Goal: Task Accomplishment & Management: Manage account settings

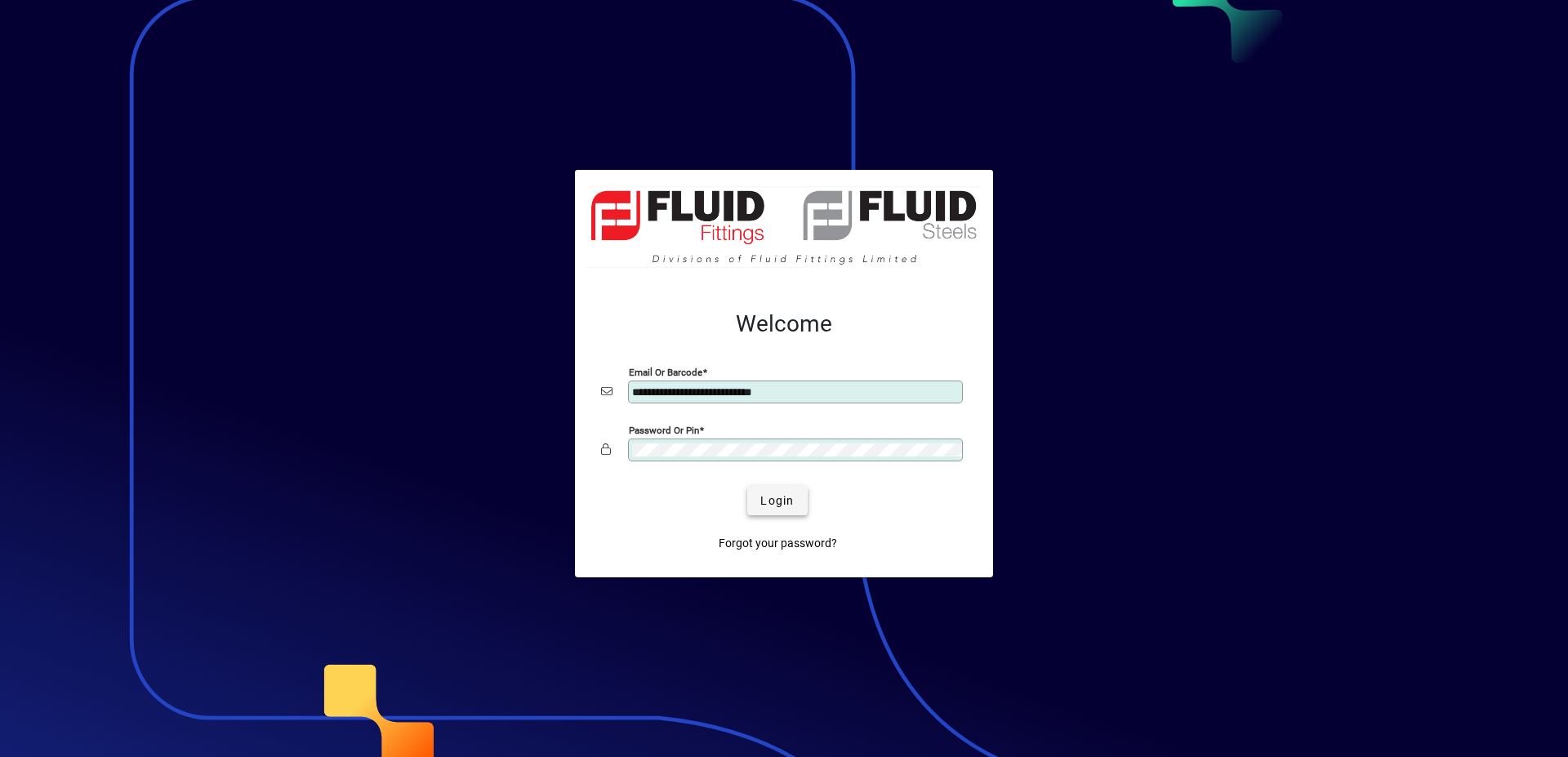
type input "**********"
click at [777, 501] on span "Login" at bounding box center [777, 501] width 34 height 17
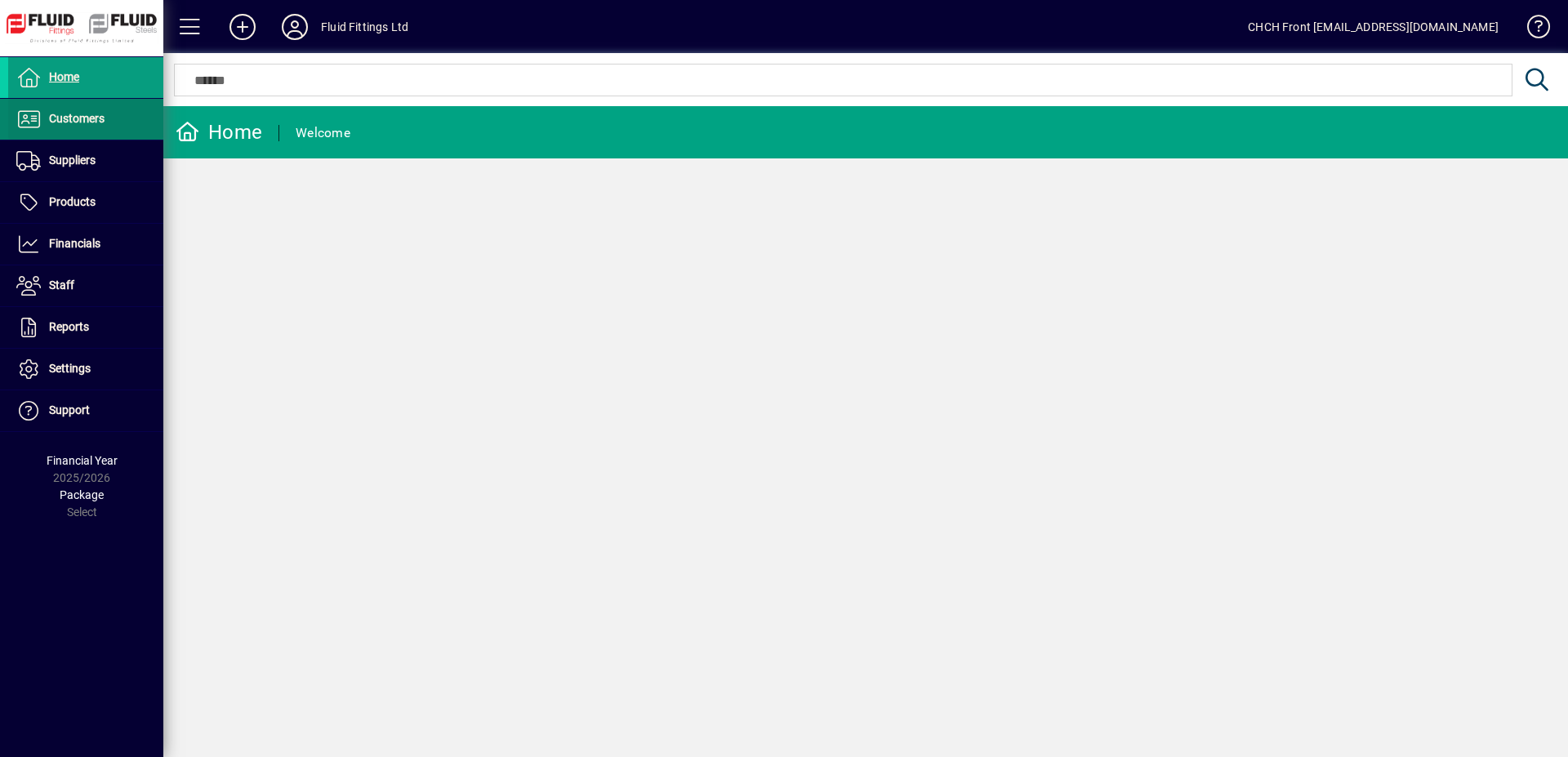
click at [102, 127] on span "Customers" at bounding box center [56, 119] width 97 height 20
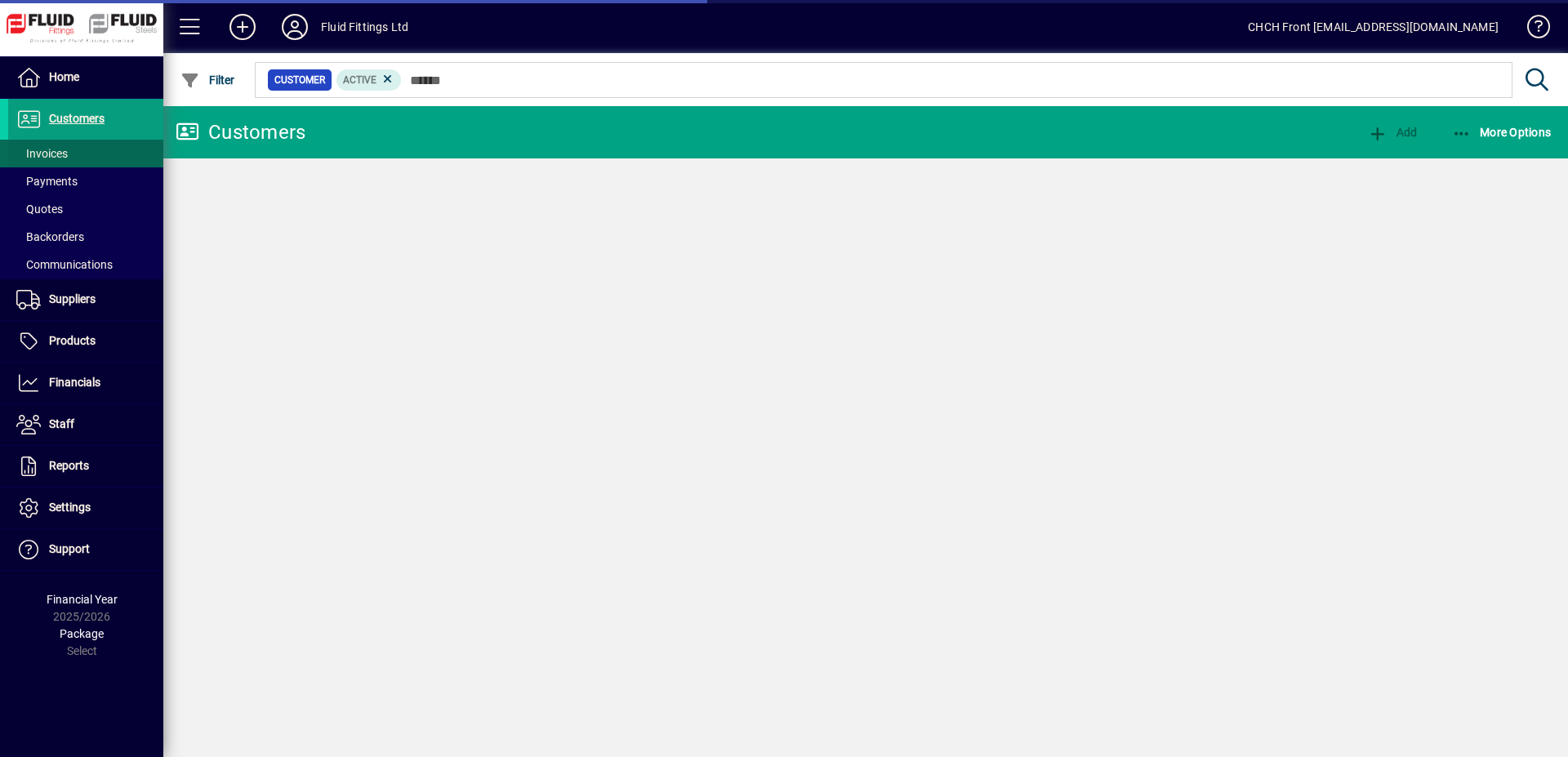
click at [97, 155] on span at bounding box center [85, 154] width 155 height 39
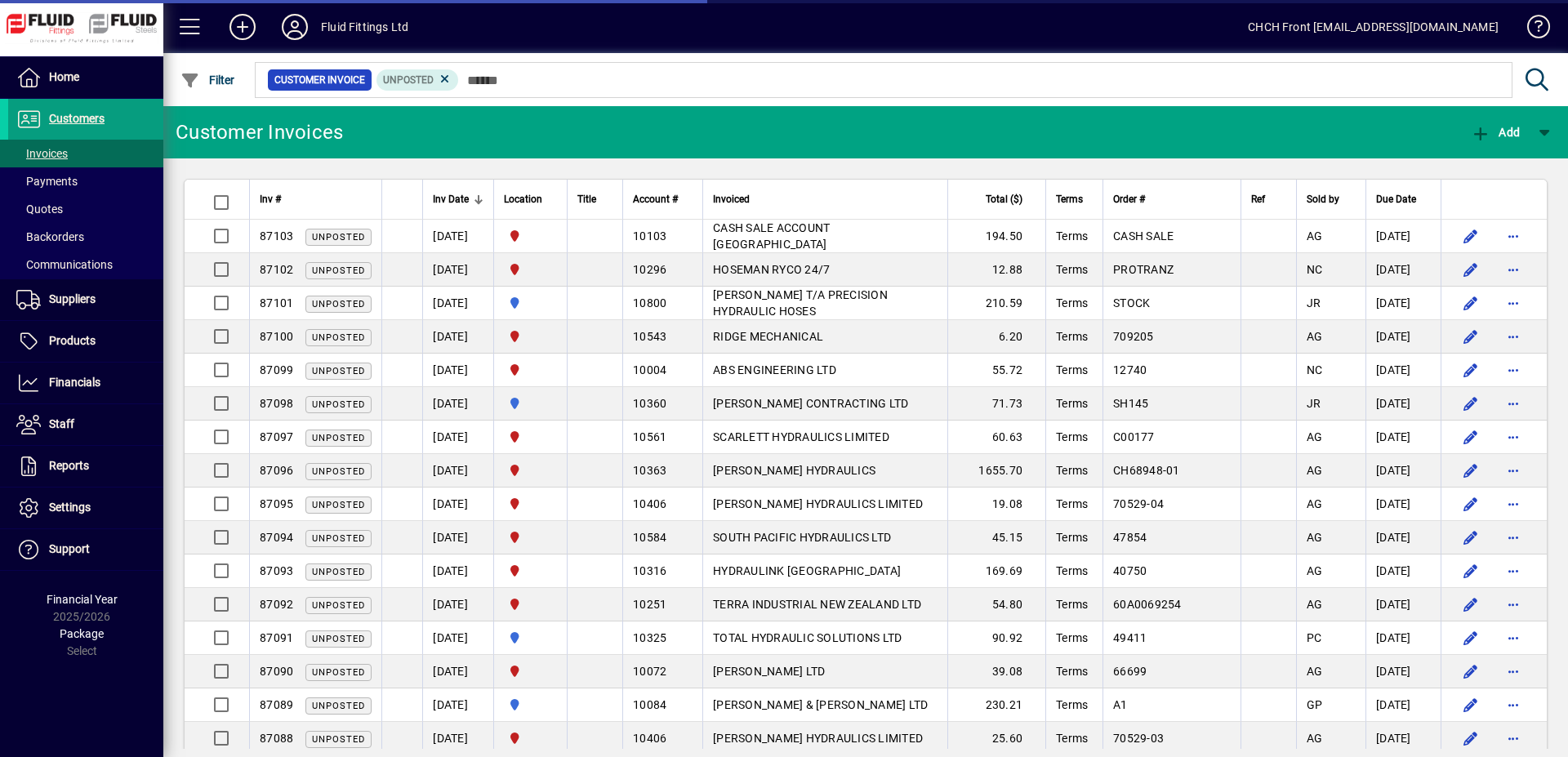
click at [532, 128] on mat-toolbar-row "Customer Invoices Add" at bounding box center [865, 132] width 1405 height 53
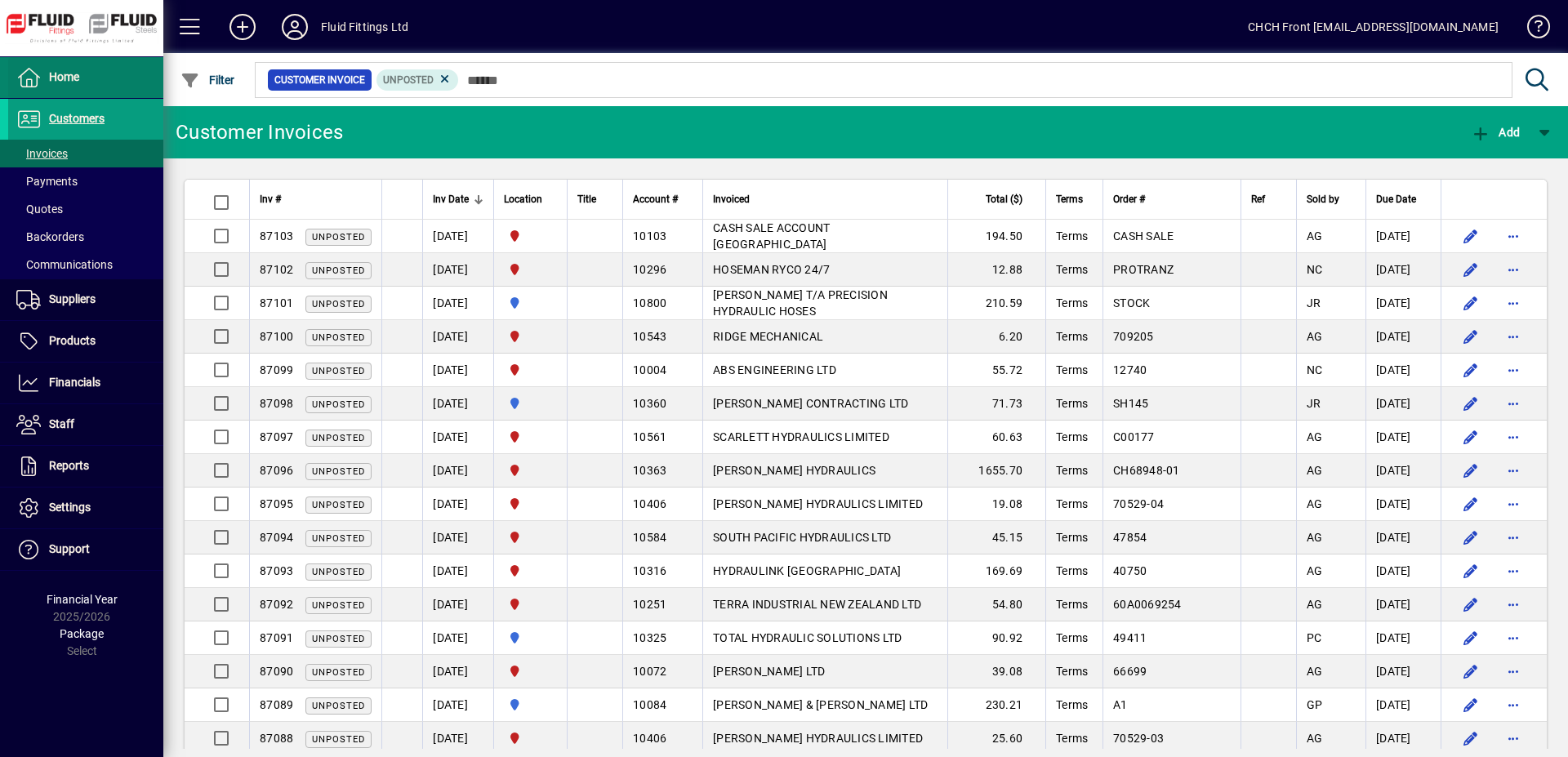
click at [120, 80] on span at bounding box center [85, 78] width 155 height 39
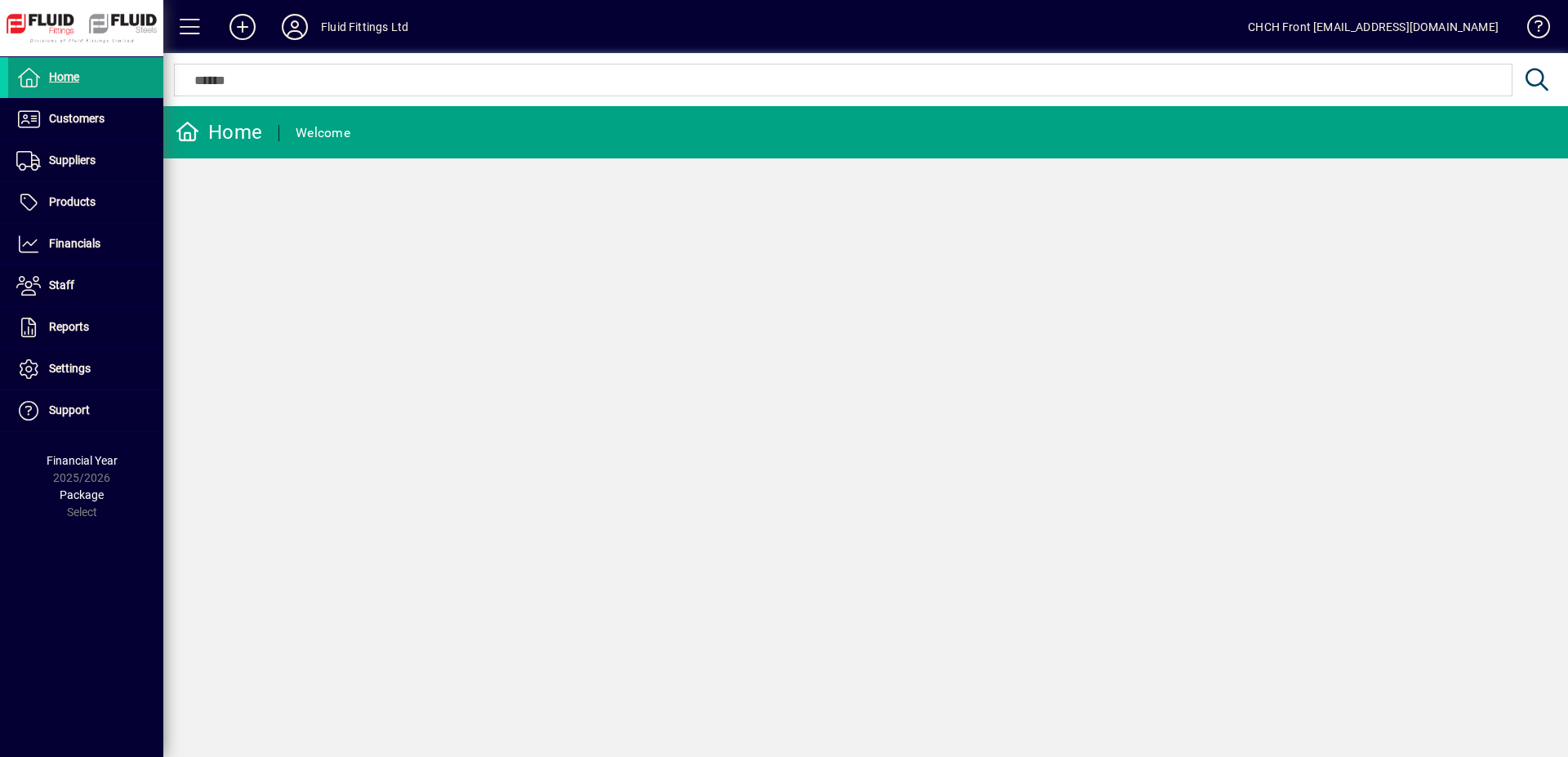
click at [456, 123] on mat-toolbar-row "Home Welcome" at bounding box center [865, 132] width 1405 height 53
click at [96, 124] on span "Customers" at bounding box center [76, 118] width 55 height 13
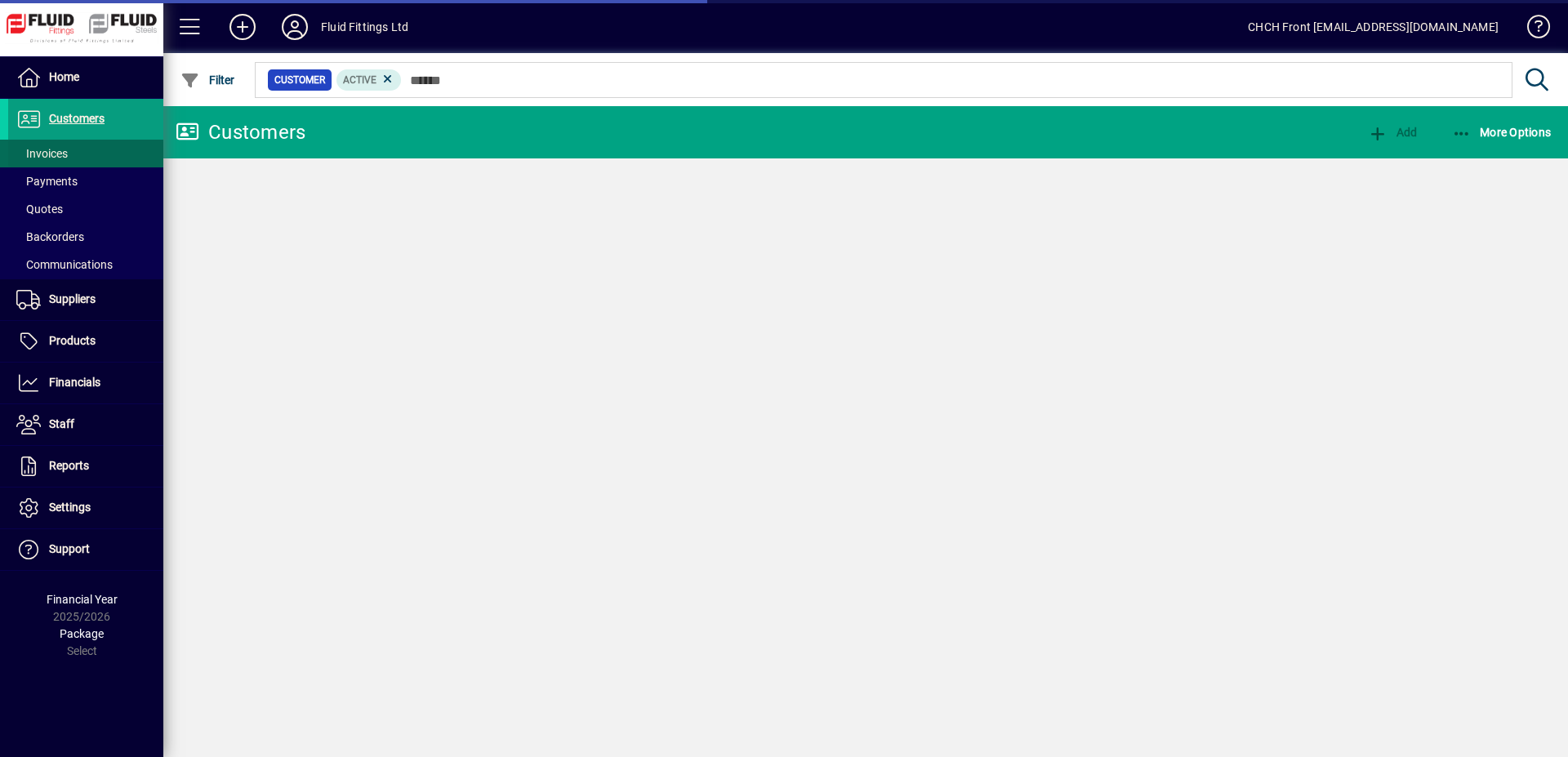
click at [97, 156] on span at bounding box center [85, 154] width 155 height 39
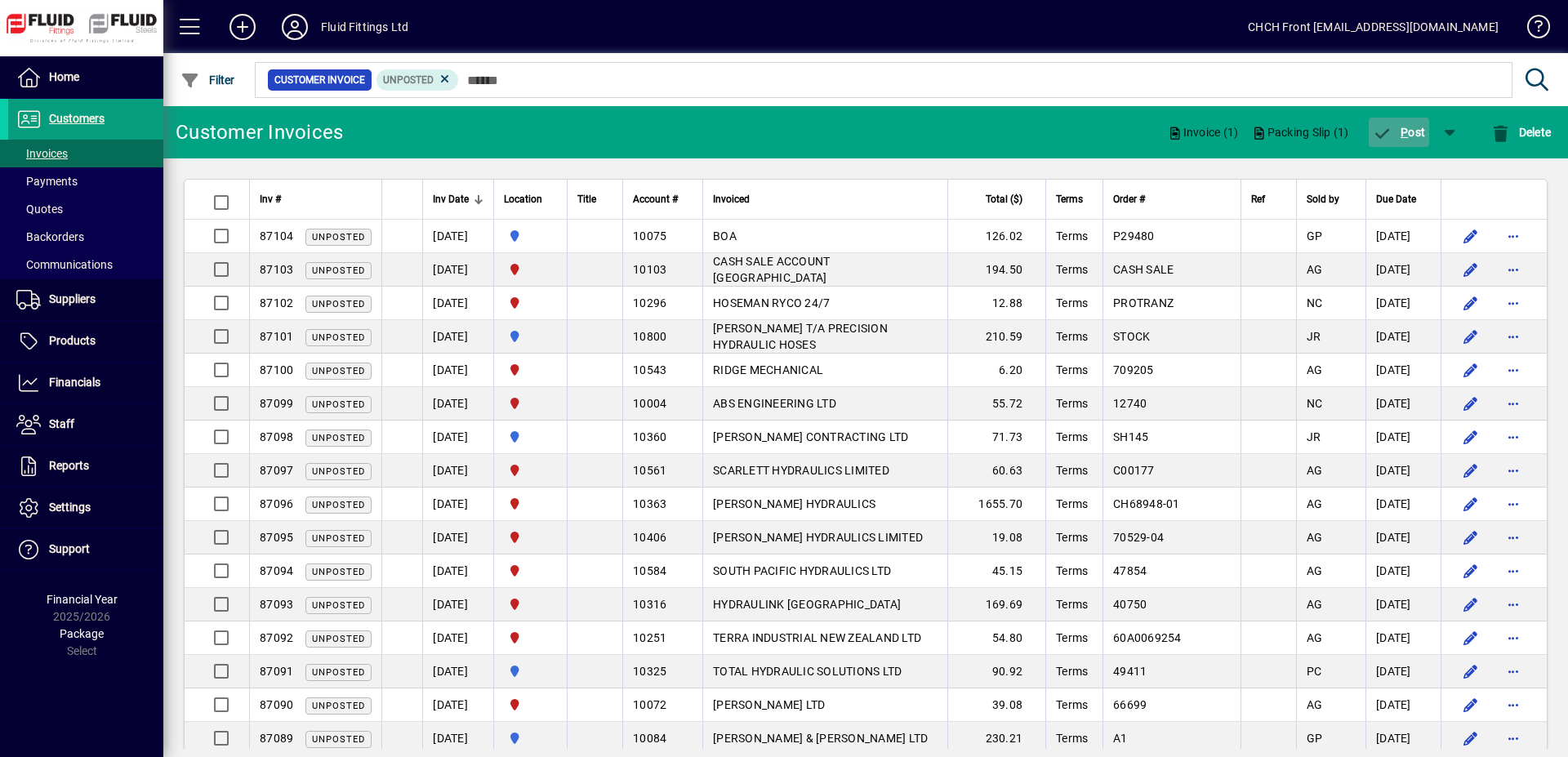
click at [1401, 133] on span "P" at bounding box center [1405, 132] width 8 height 13
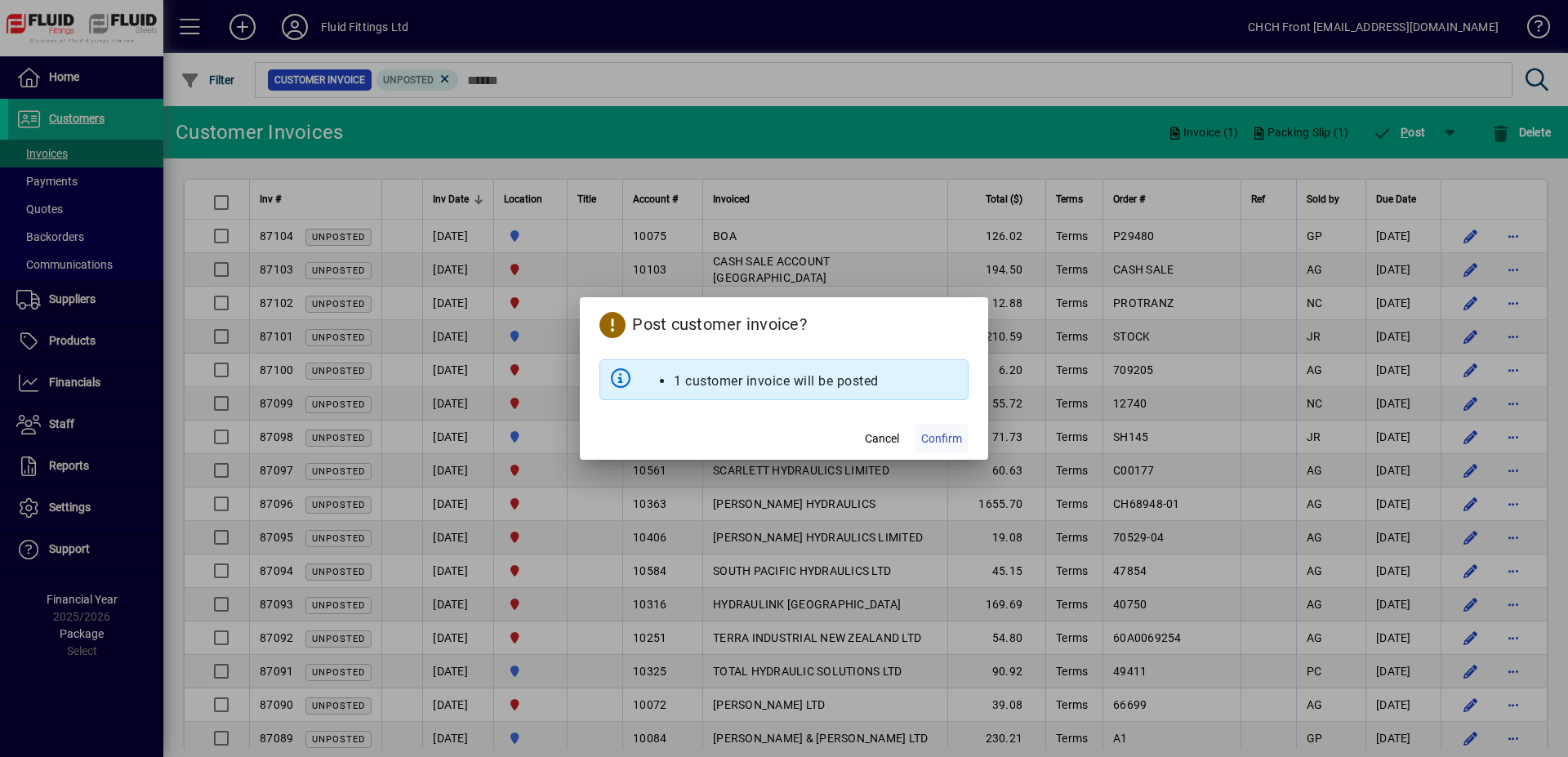
click at [941, 438] on span "Confirm" at bounding box center [942, 439] width 41 height 17
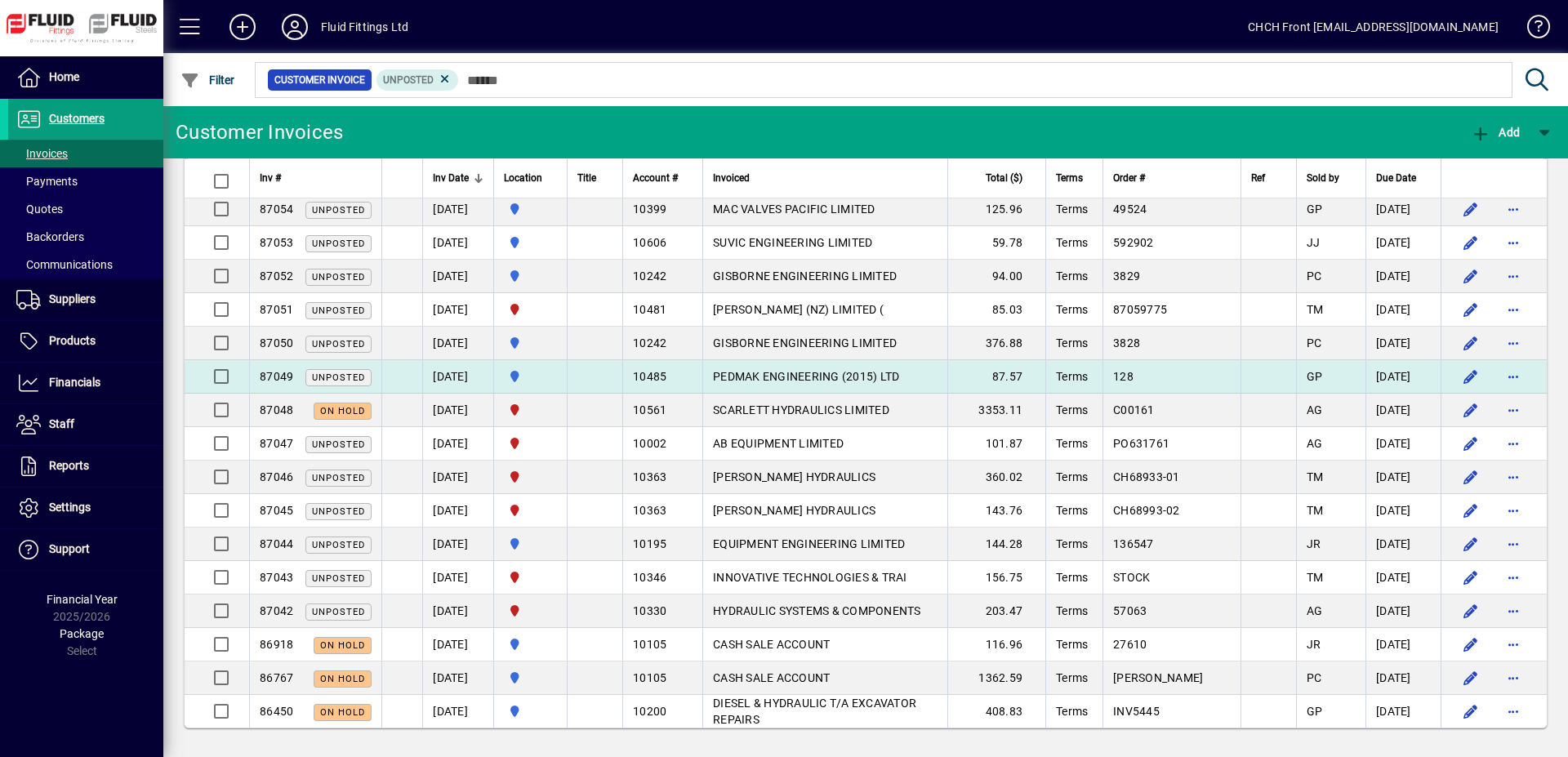
scroll to position [1721, 0]
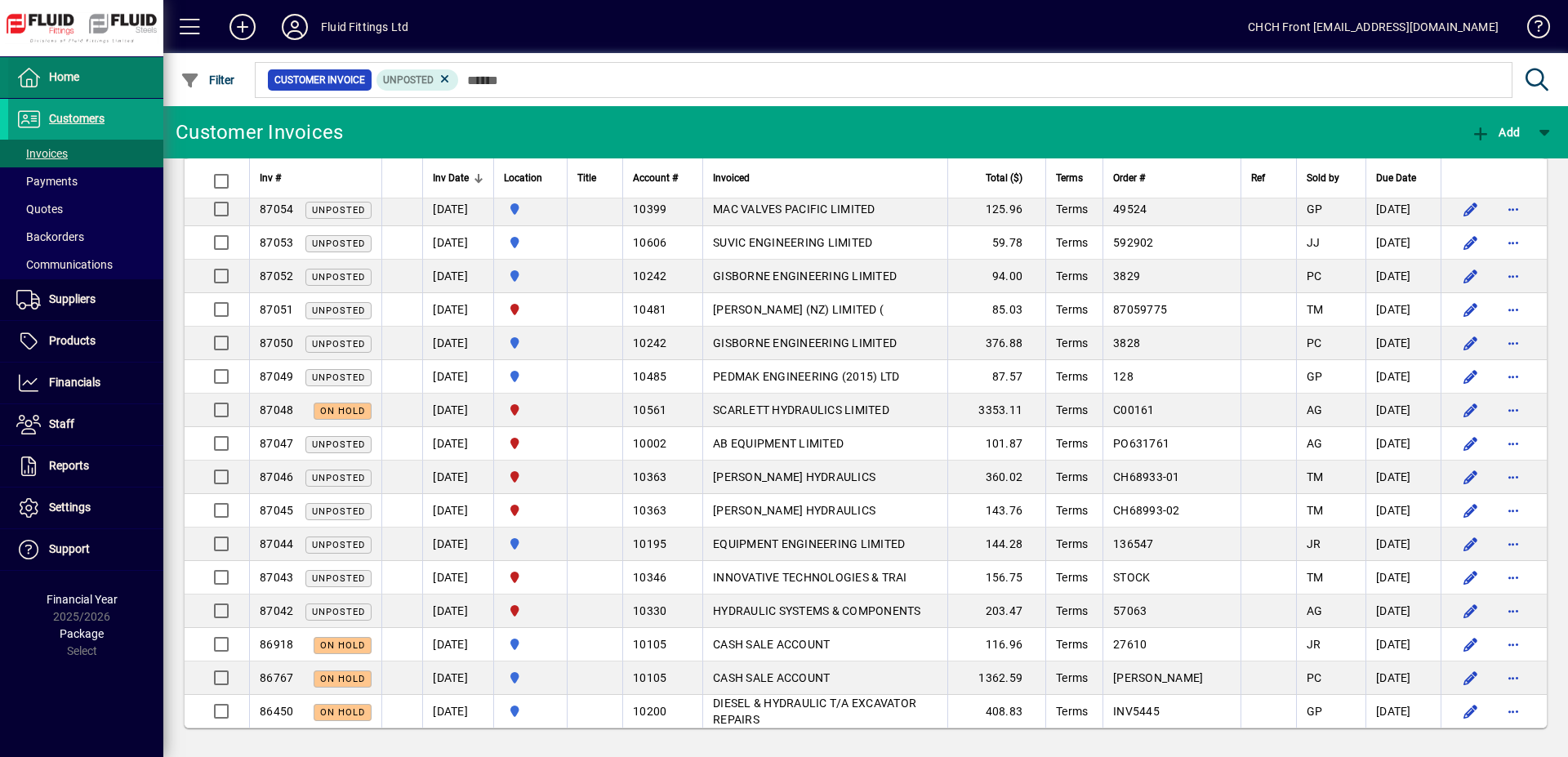
click at [106, 68] on span at bounding box center [85, 78] width 155 height 39
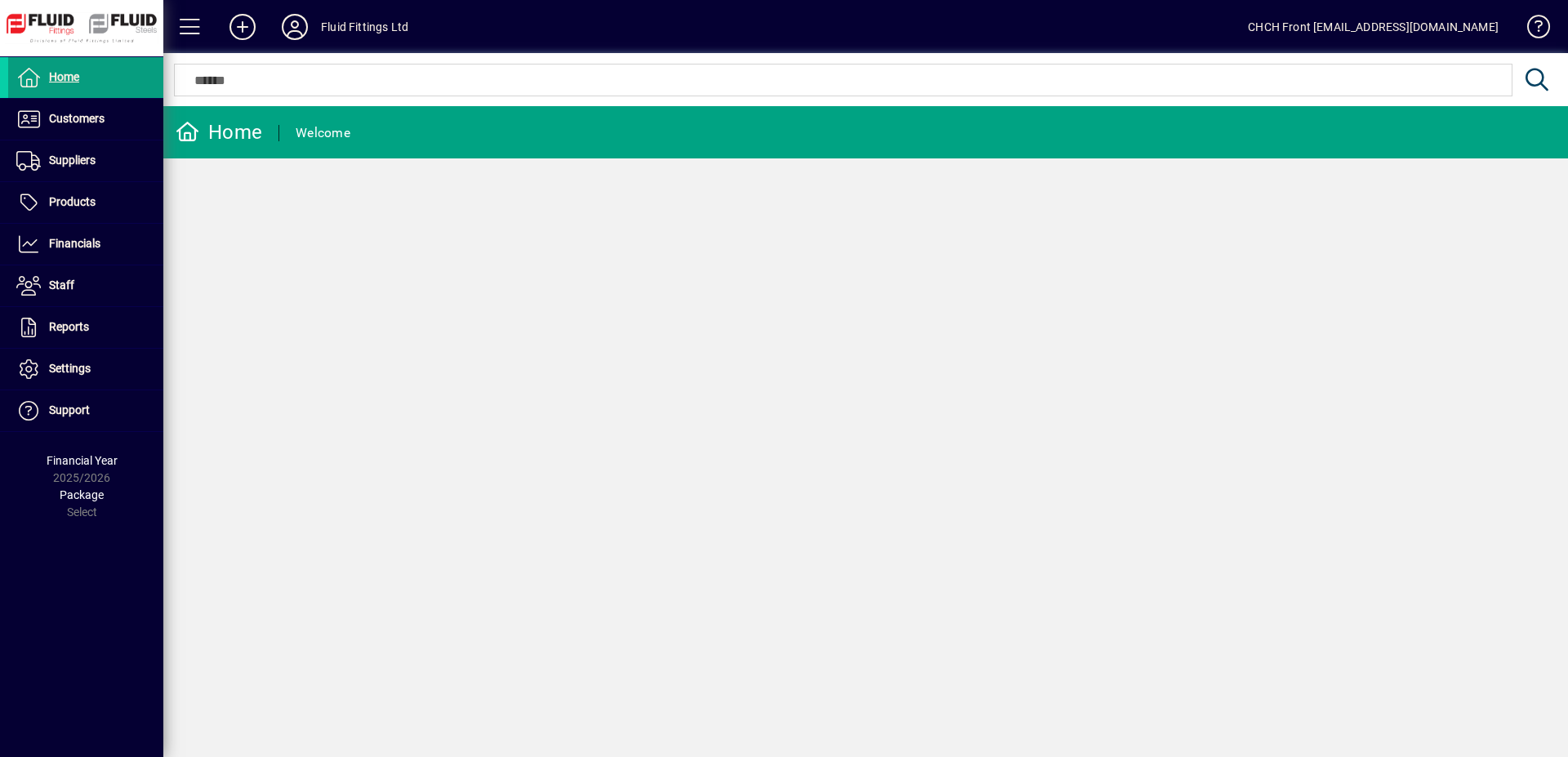
click at [441, 141] on mat-toolbar-row "Home Welcome" at bounding box center [865, 132] width 1405 height 53
click at [114, 120] on span at bounding box center [85, 119] width 155 height 39
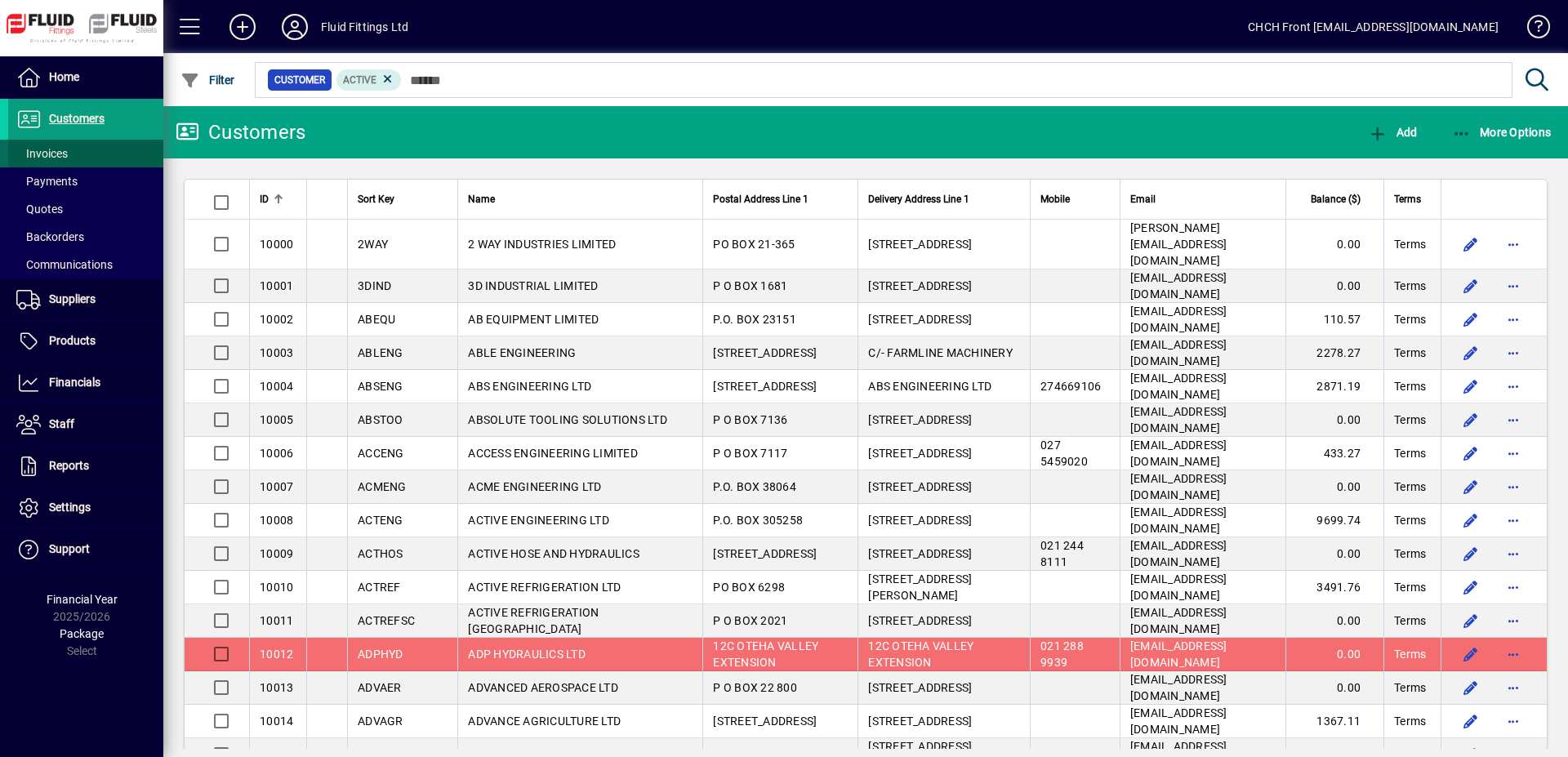
click at [60, 159] on span "Invoices" at bounding box center [41, 154] width 52 height 13
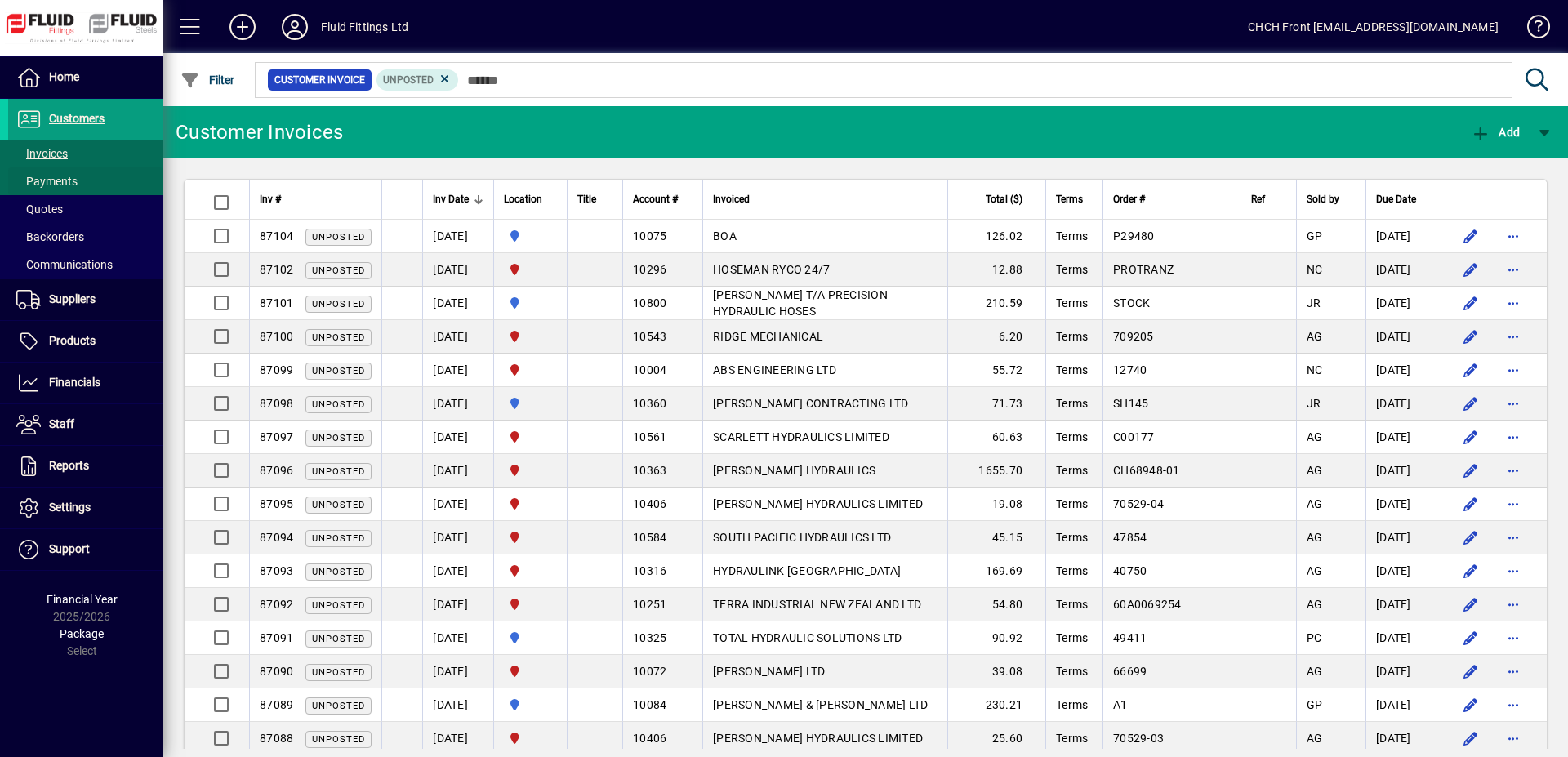
click at [53, 174] on span "Payments" at bounding box center [43, 182] width 69 height 17
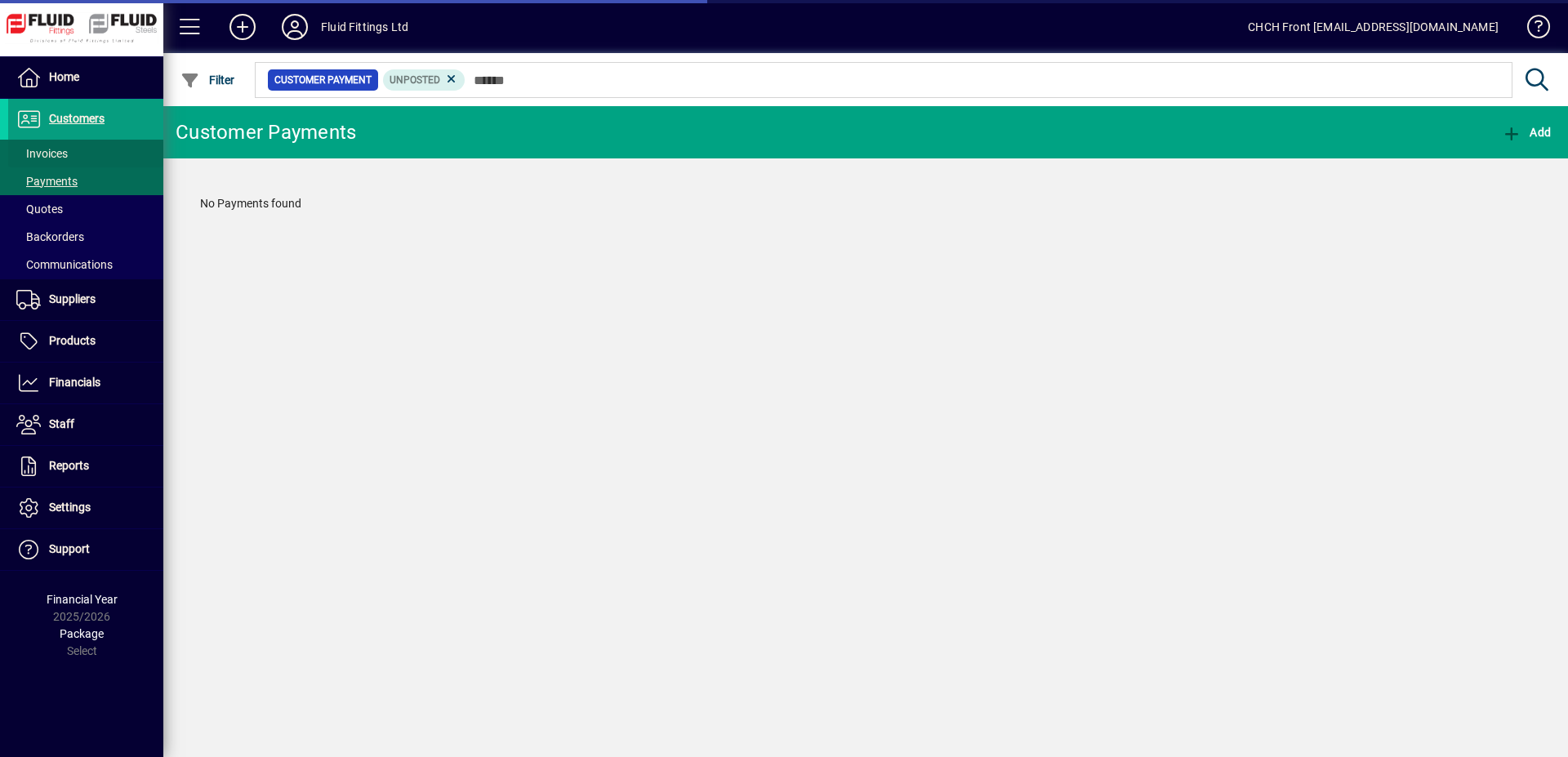
click at [108, 155] on span at bounding box center [85, 154] width 155 height 39
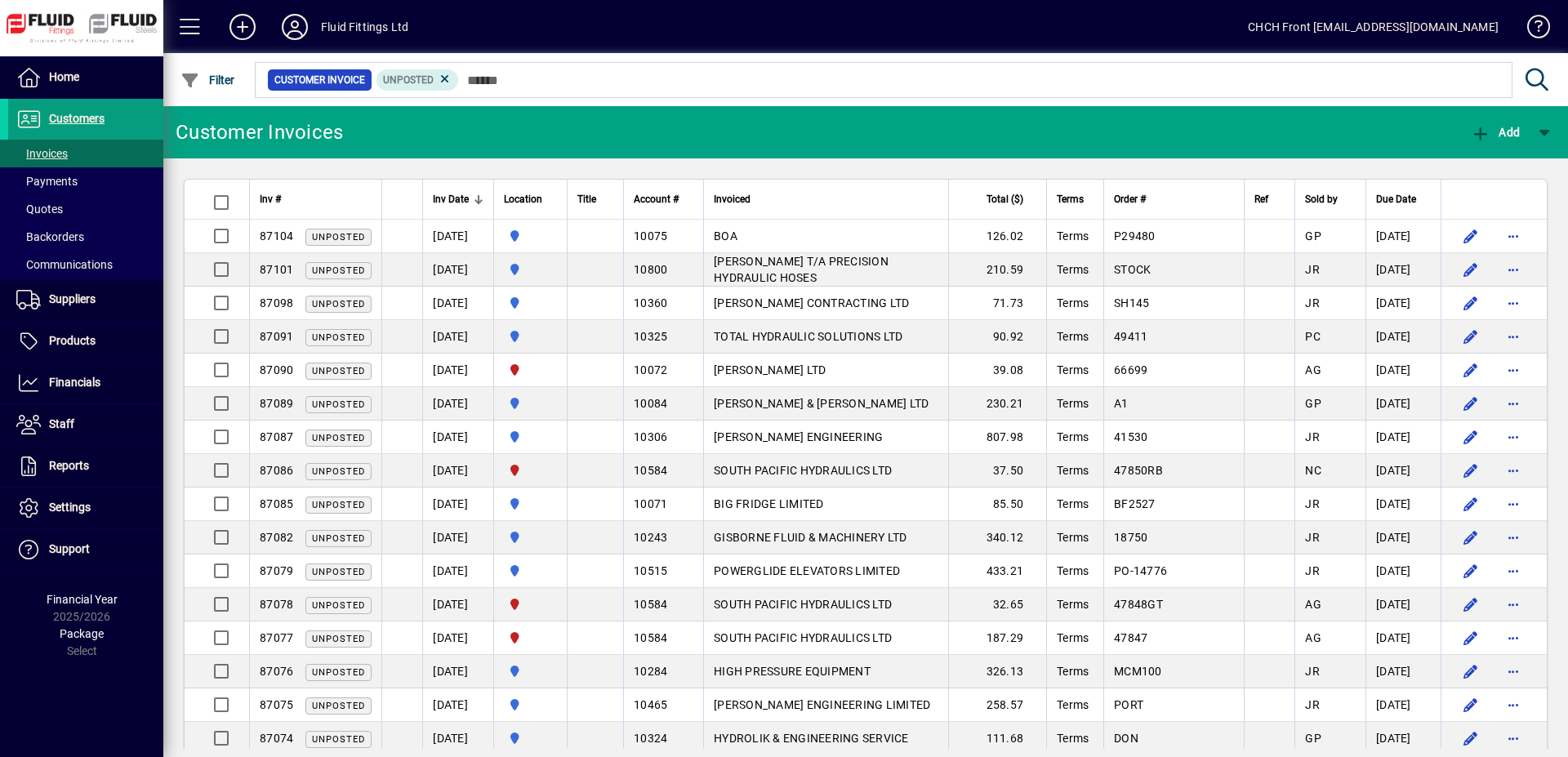
click at [437, 141] on mat-toolbar-row "Customer Invoices Add" at bounding box center [865, 132] width 1405 height 53
click at [42, 516] on span "Settings" at bounding box center [50, 507] width 83 height 20
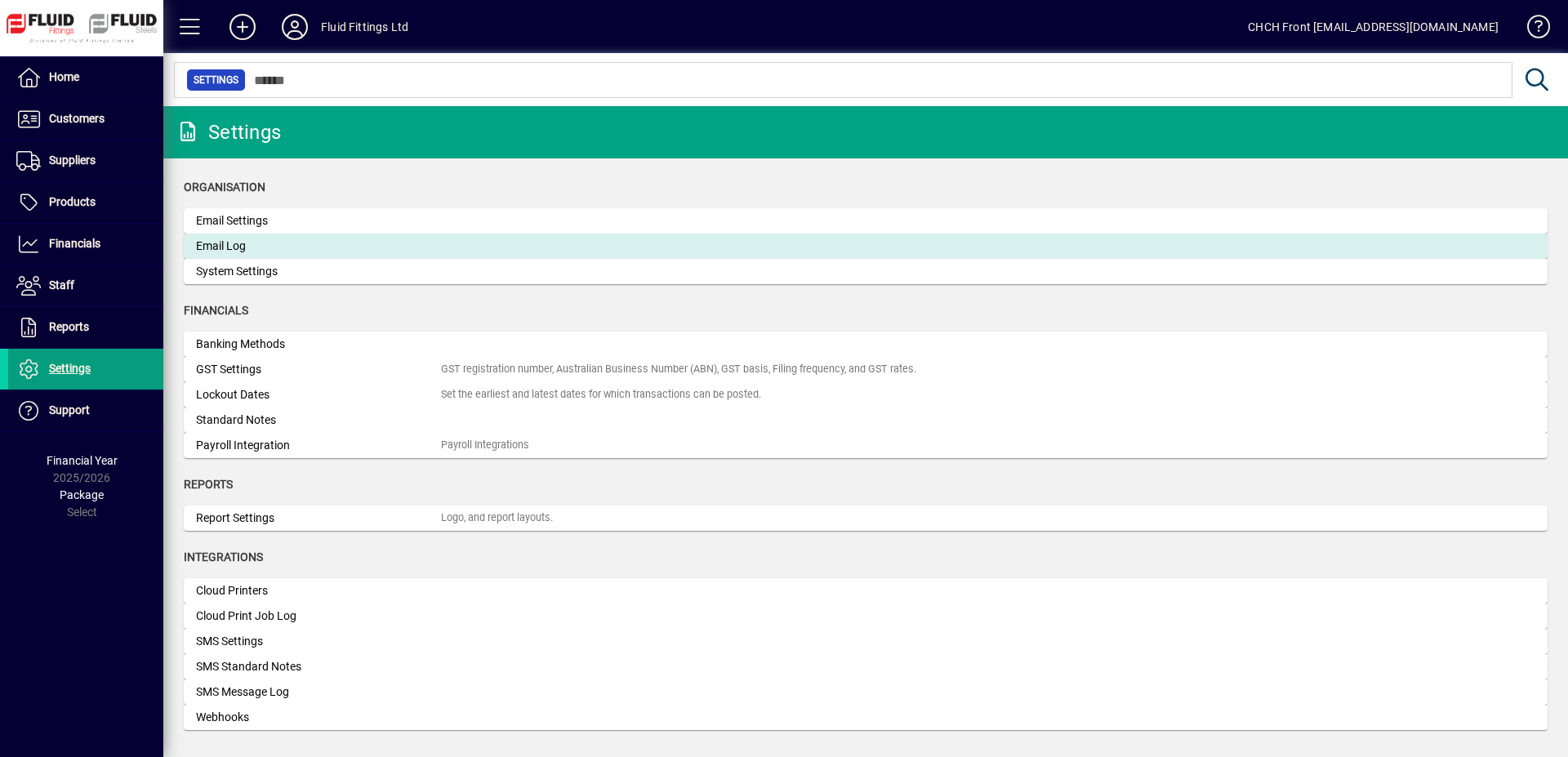
click at [227, 245] on div "Email Log" at bounding box center [318, 246] width 245 height 17
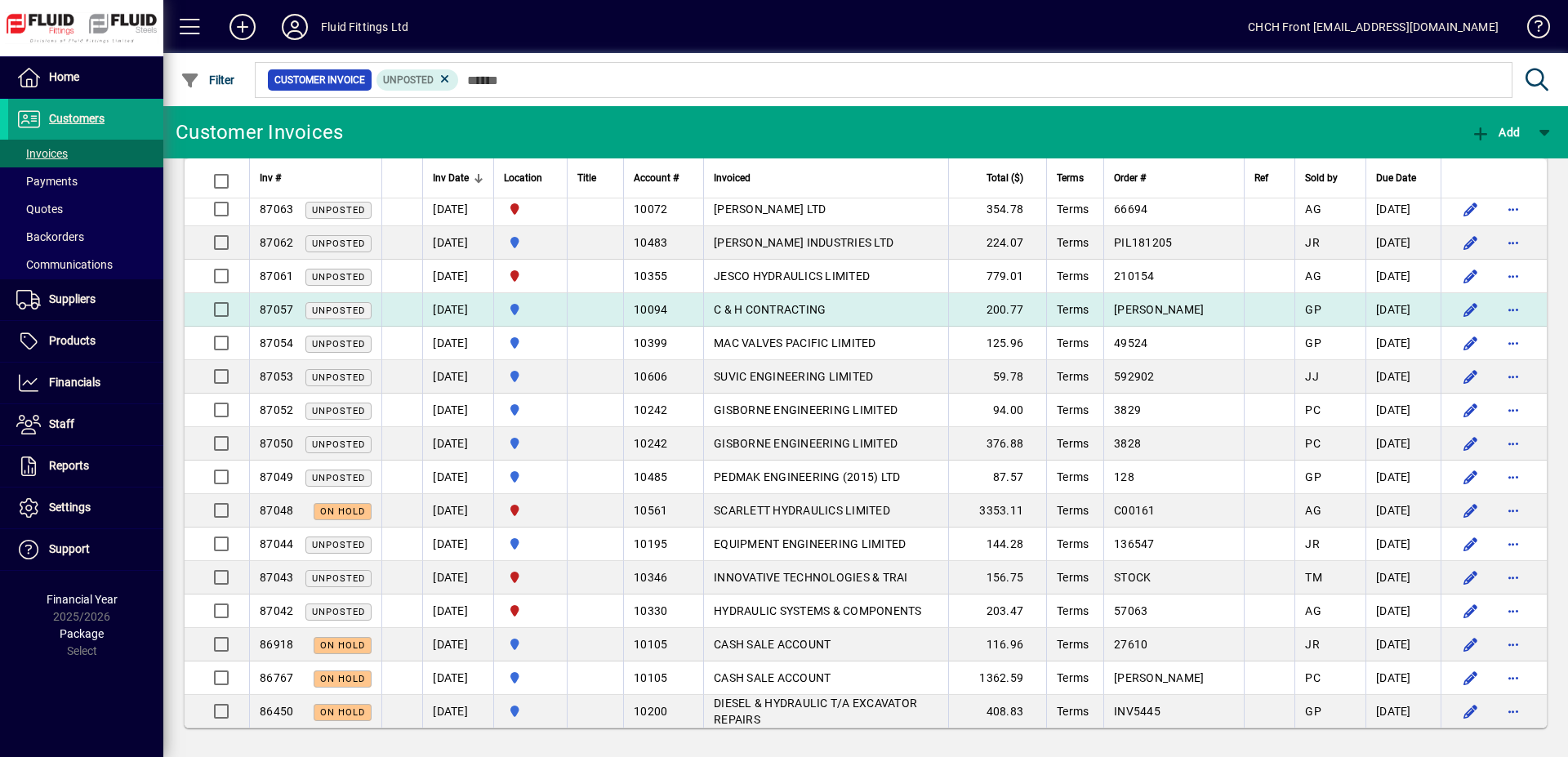
scroll to position [447, 0]
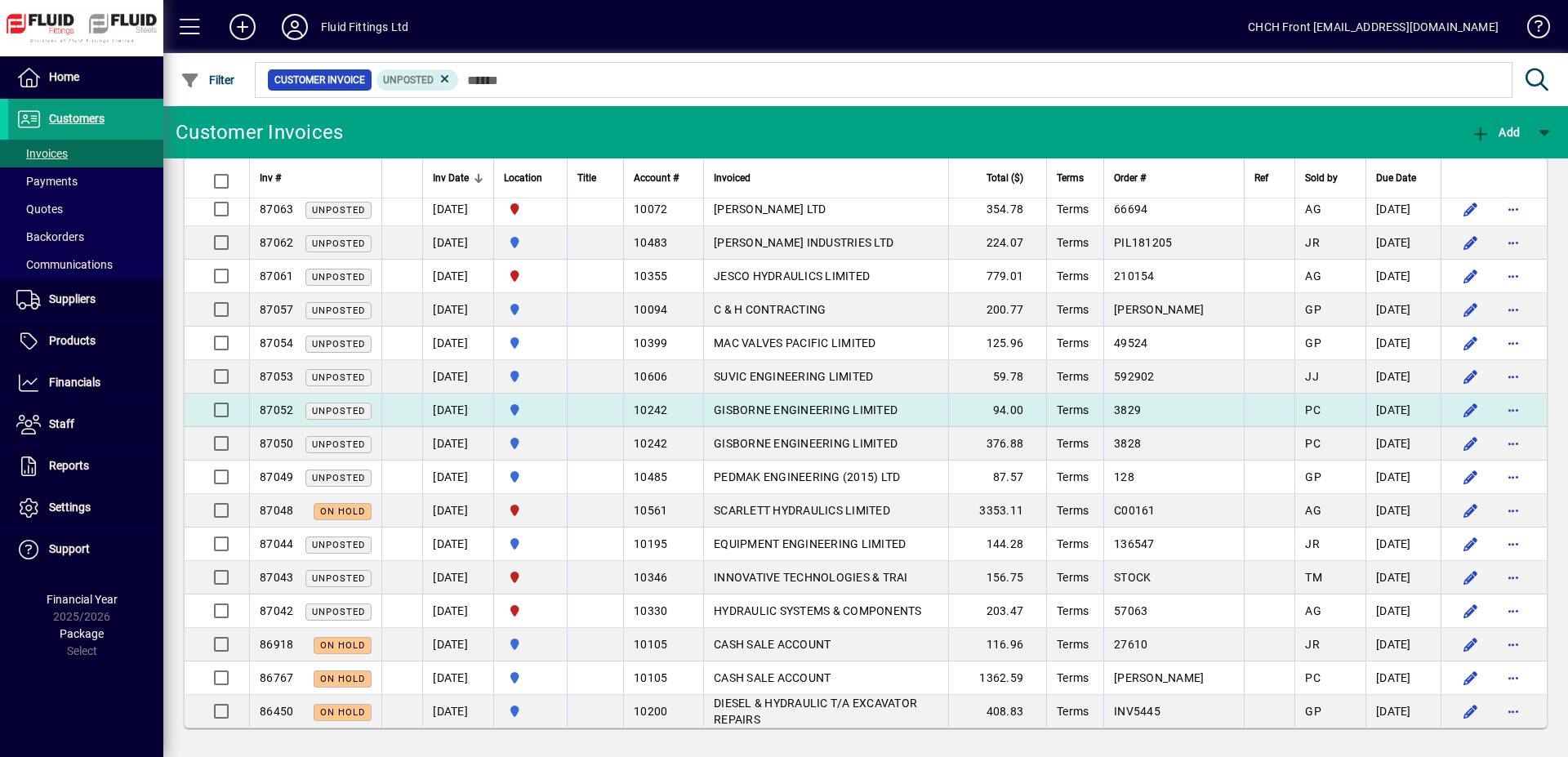
scroll to position [864, 0]
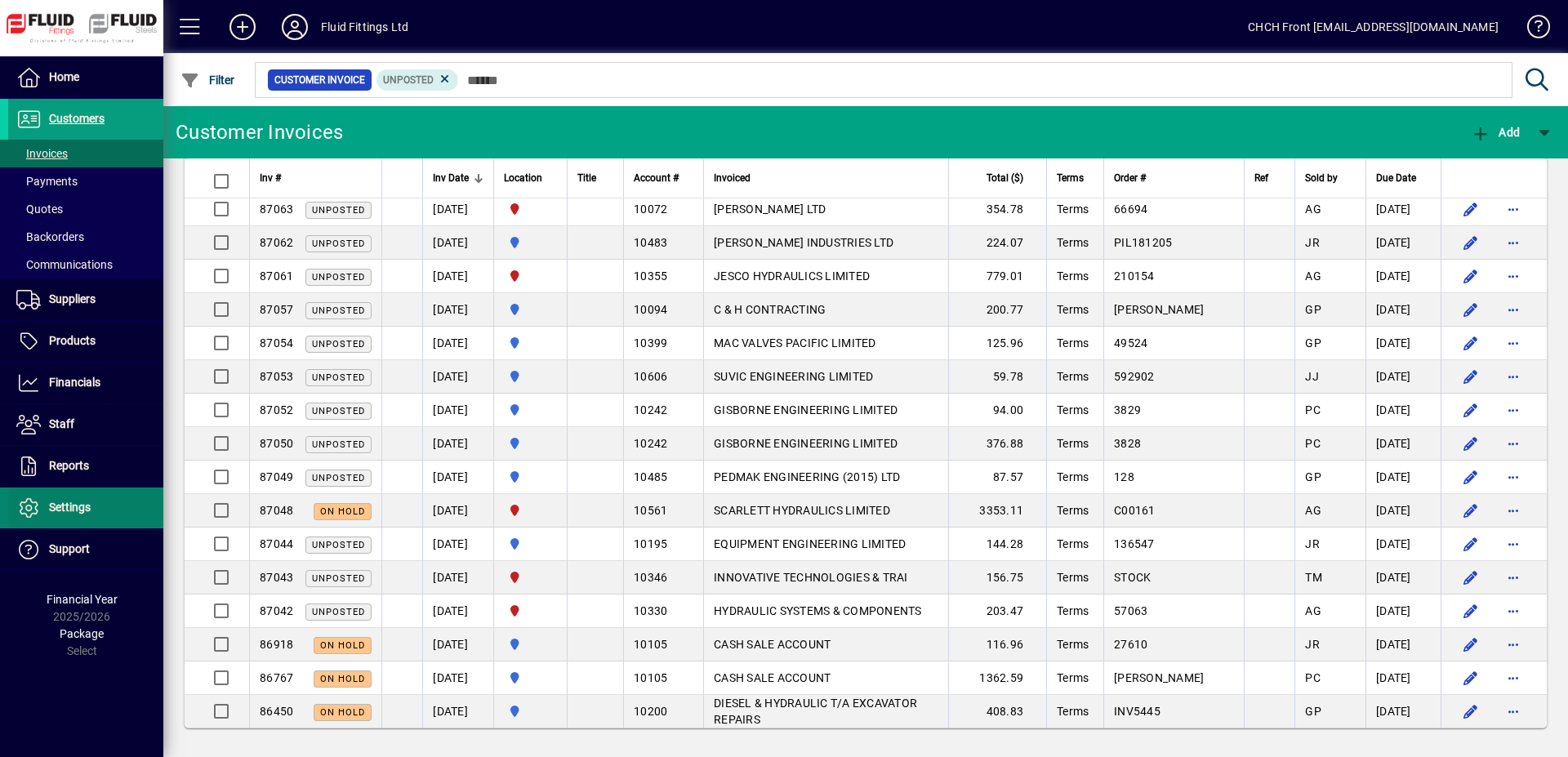
click at [92, 494] on span at bounding box center [85, 508] width 155 height 39
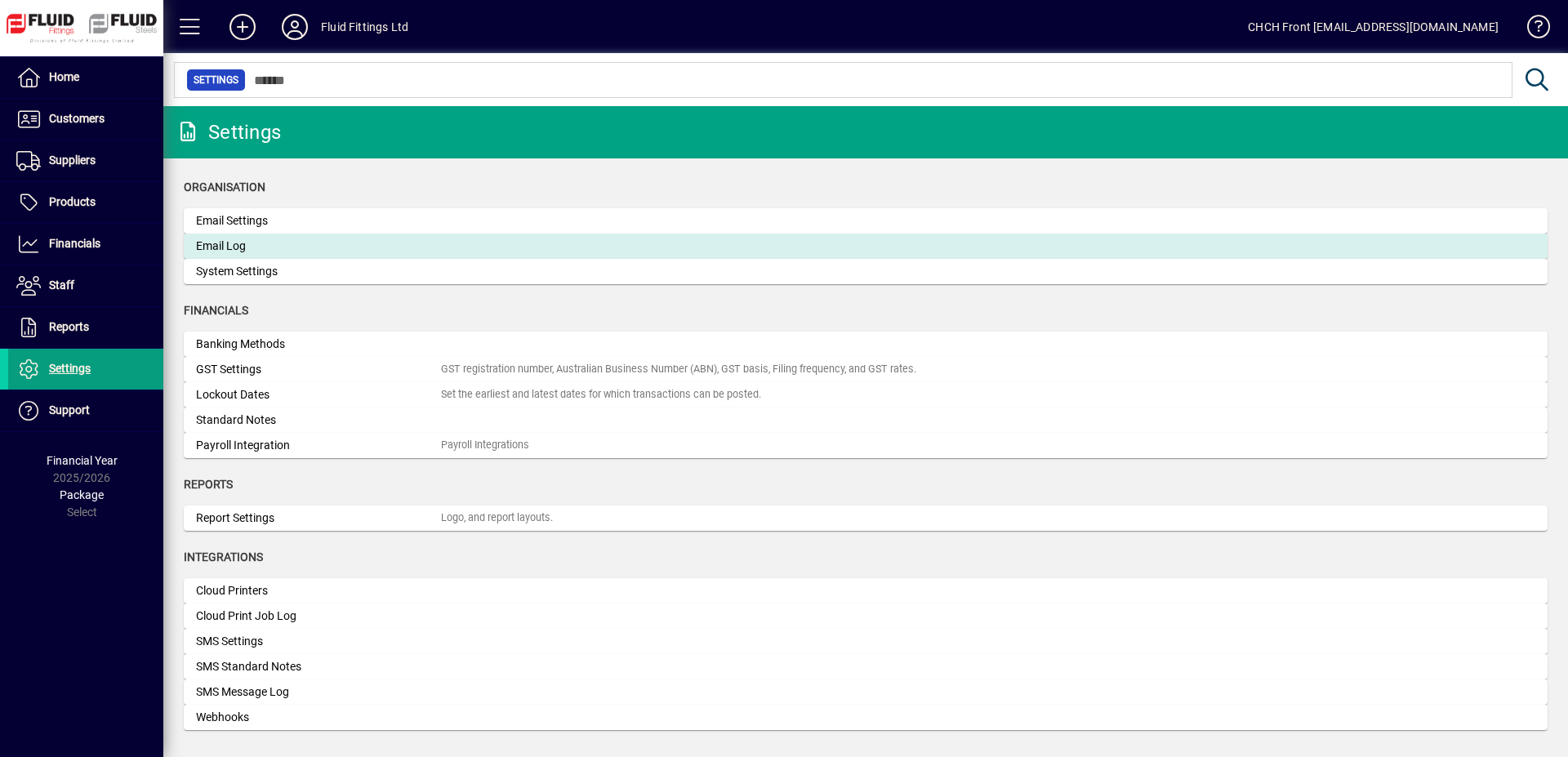
click at [236, 252] on div "Email Log" at bounding box center [318, 246] width 245 height 17
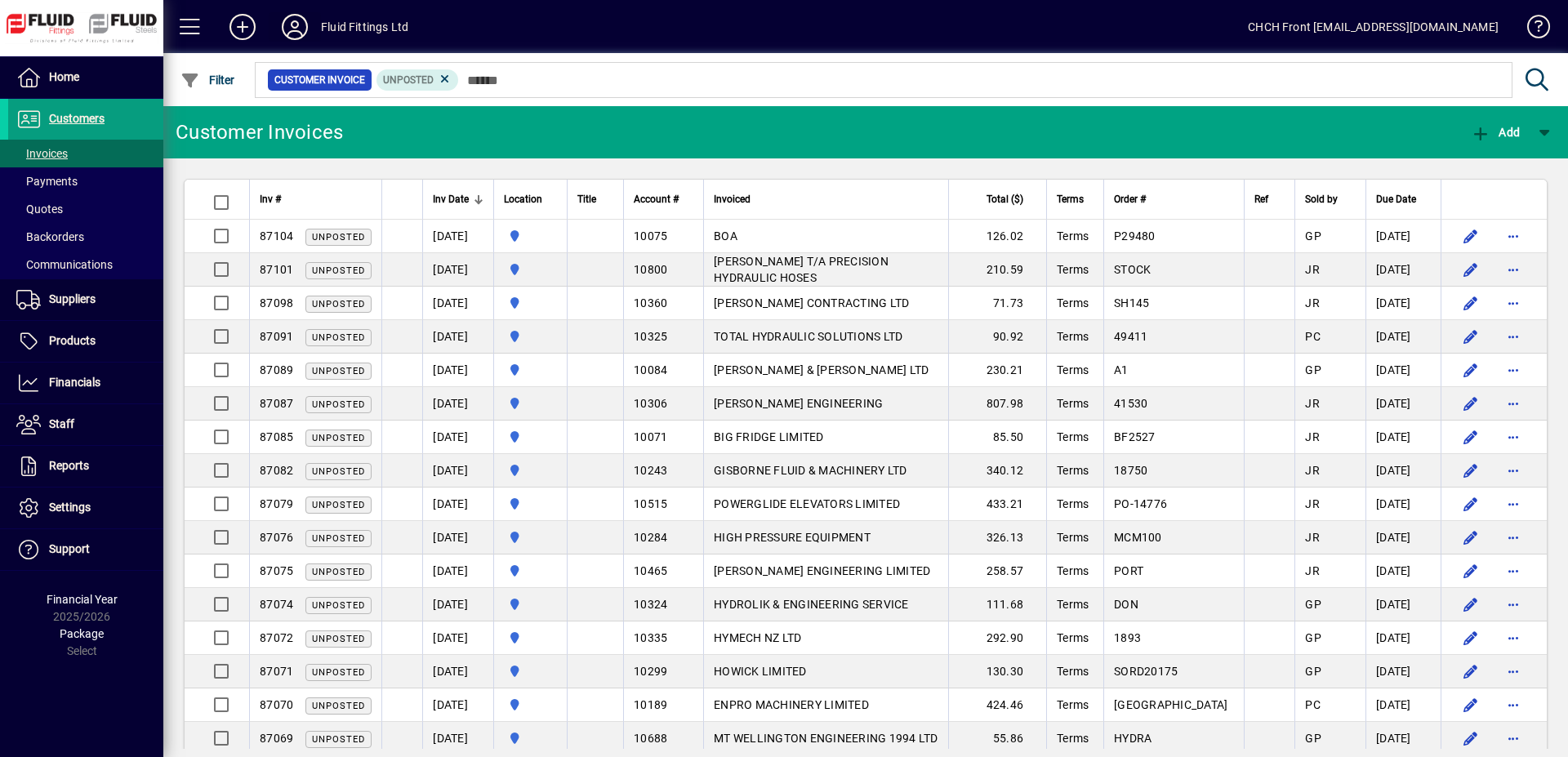
click at [299, 17] on icon at bounding box center [295, 27] width 33 height 26
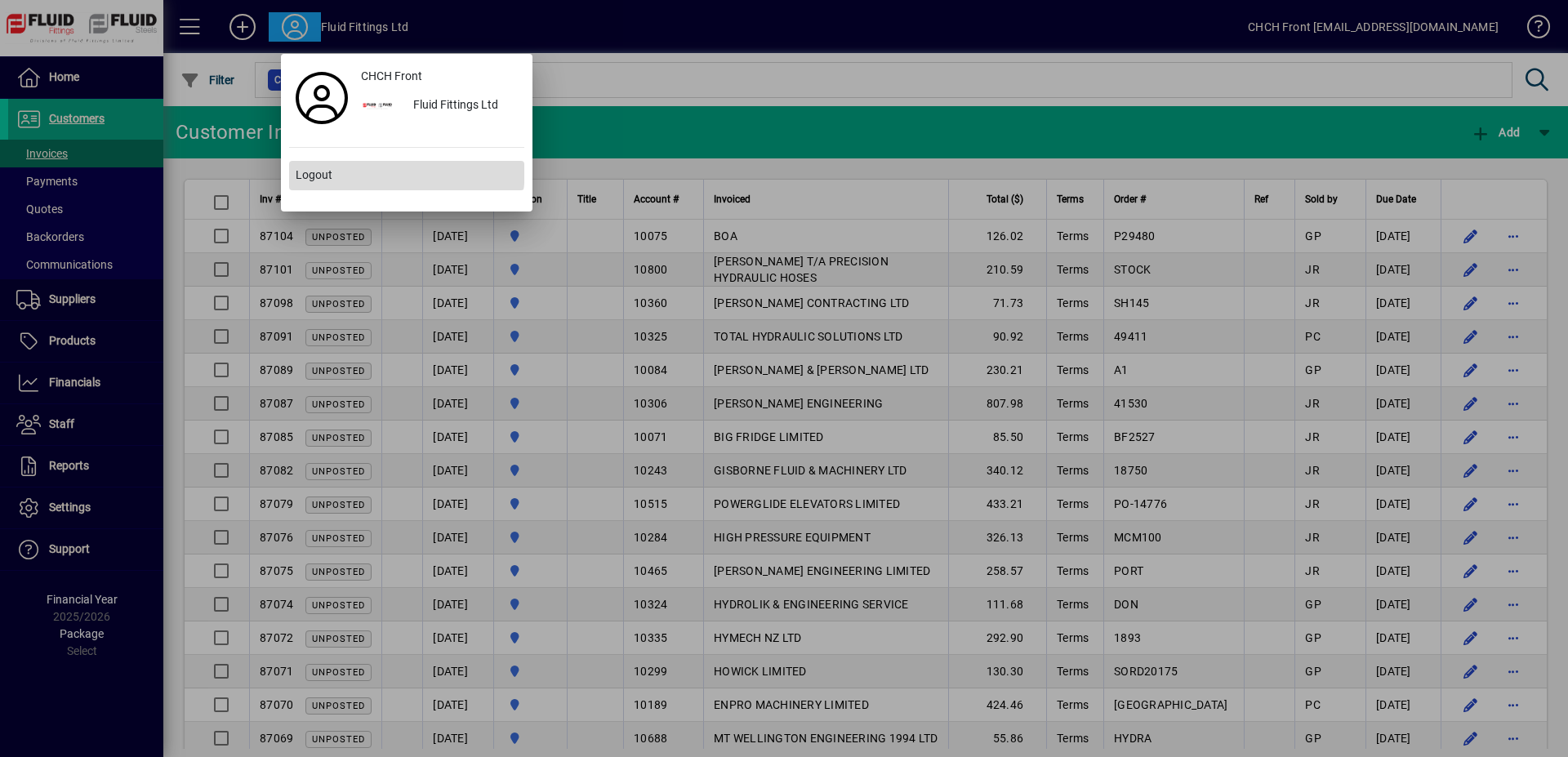
click at [339, 166] on span at bounding box center [406, 175] width 236 height 39
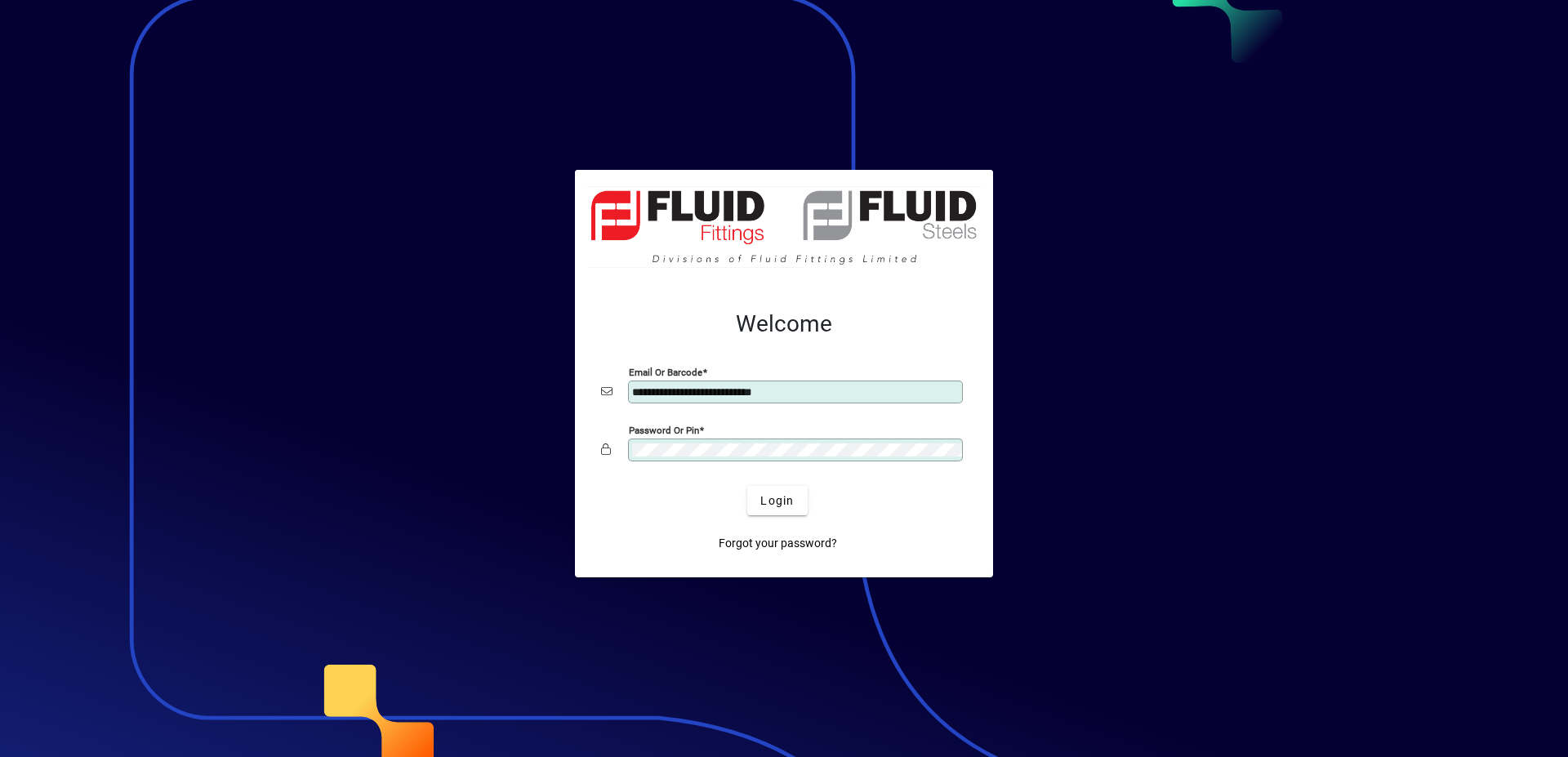
type input "**********"
